Goal: Check status: Check status

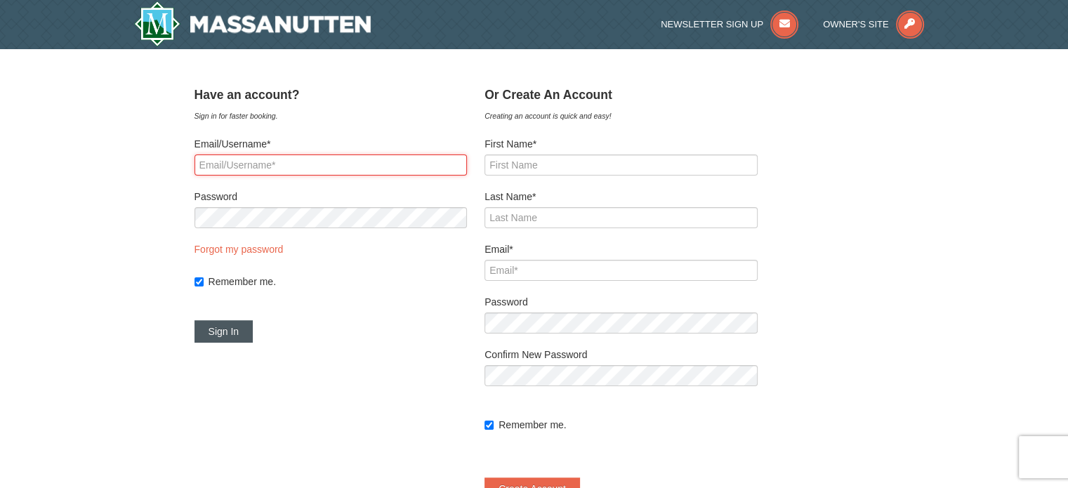
type input "smatzura"
click at [253, 323] on button "Sign In" at bounding box center [223, 331] width 59 height 22
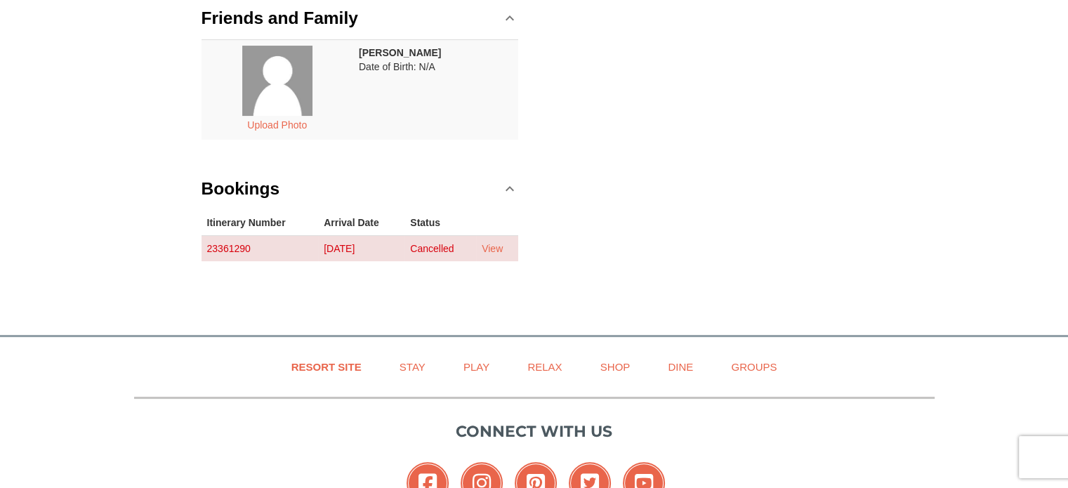
scroll to position [281, 0]
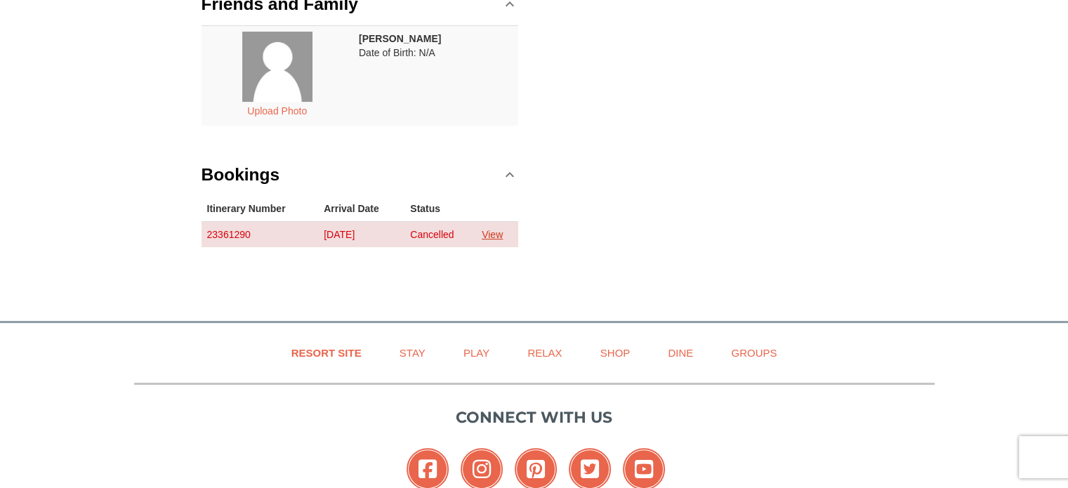
click at [500, 227] on td "View" at bounding box center [497, 234] width 42 height 26
click at [496, 234] on link "View" at bounding box center [492, 234] width 21 height 11
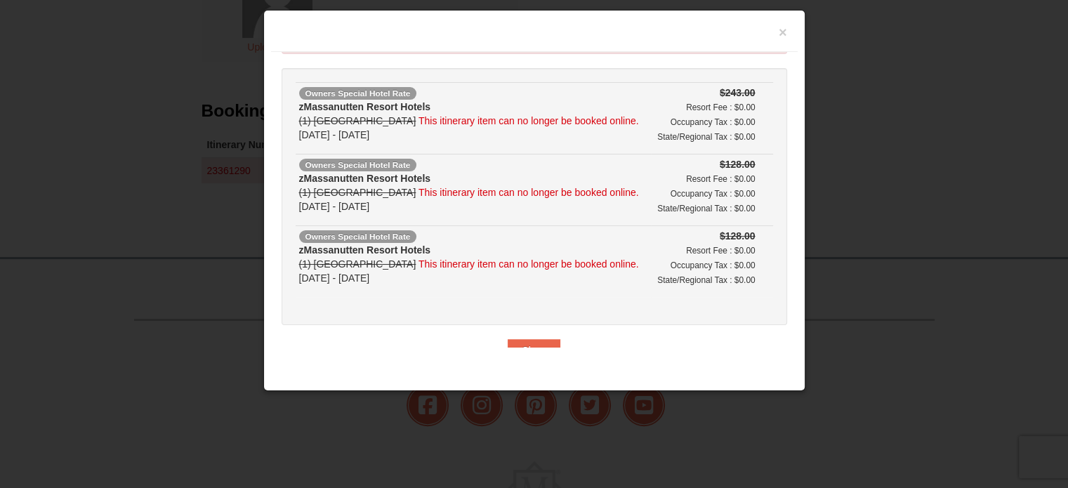
scroll to position [351, 0]
click at [523, 333] on div "Need Help? Call1-540-289-9441 Itinerary #23361290 Some items in your cart are n…" at bounding box center [534, 200] width 526 height 296
click at [524, 339] on button "Close" at bounding box center [533, 350] width 53 height 22
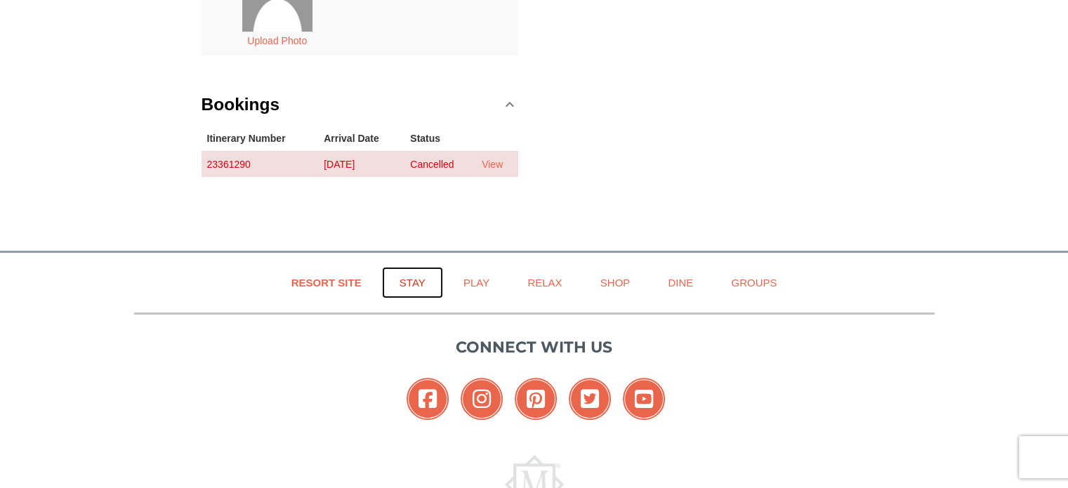
click at [414, 280] on link "Stay" at bounding box center [412, 283] width 61 height 32
